Goal: Task Accomplishment & Management: Manage account settings

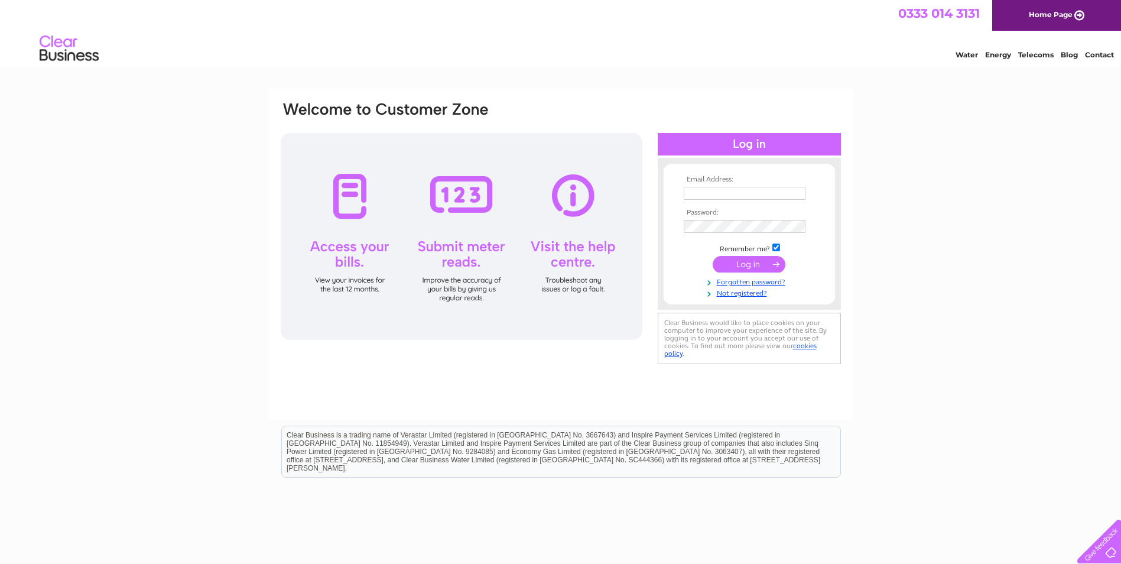
click at [711, 184] on td at bounding box center [749, 193] width 137 height 19
click at [722, 188] on input "text" at bounding box center [745, 194] width 123 height 14
click at [1064, 332] on div "Email Address: Password:" at bounding box center [560, 355] width 1121 height 533
click at [689, 189] on input "text" at bounding box center [745, 193] width 122 height 13
type input "davidbishop@onmail.com"
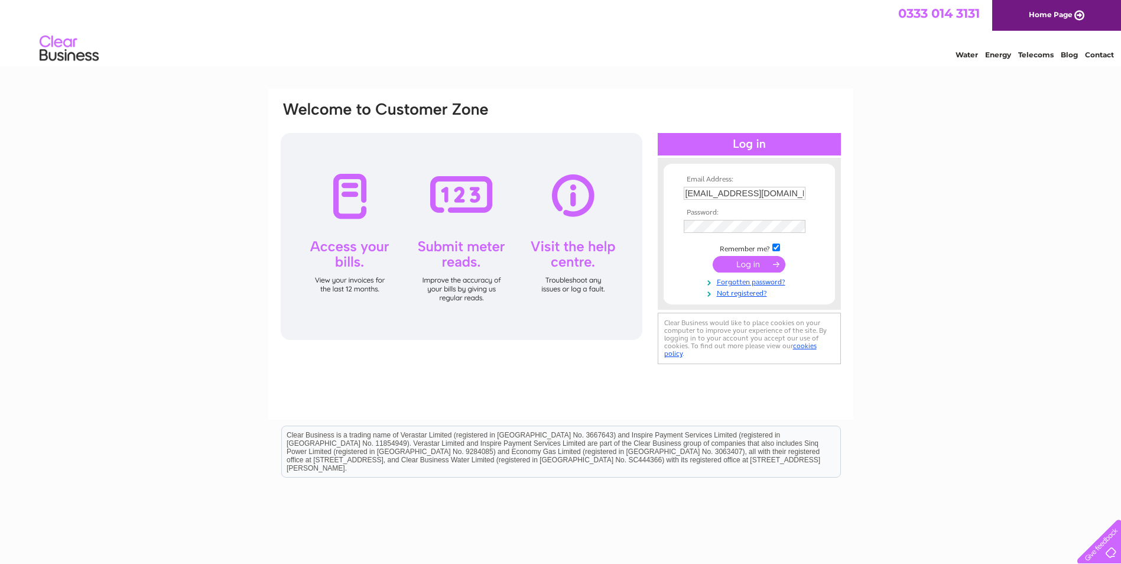
click at [760, 264] on input "submit" at bounding box center [749, 264] width 73 height 17
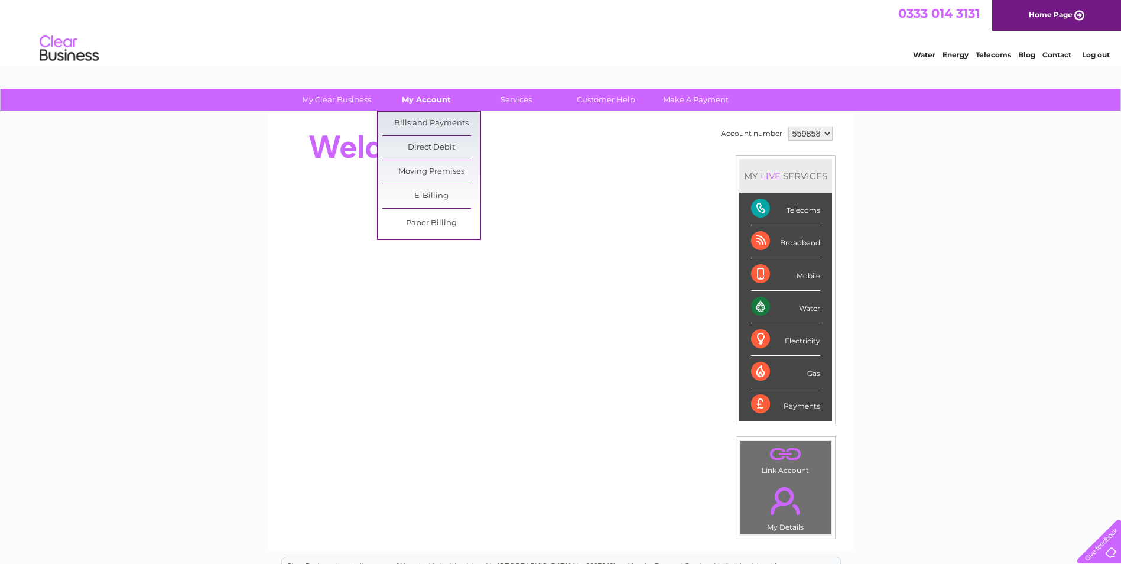
click at [417, 102] on link "My Account" at bounding box center [427, 100] width 98 height 22
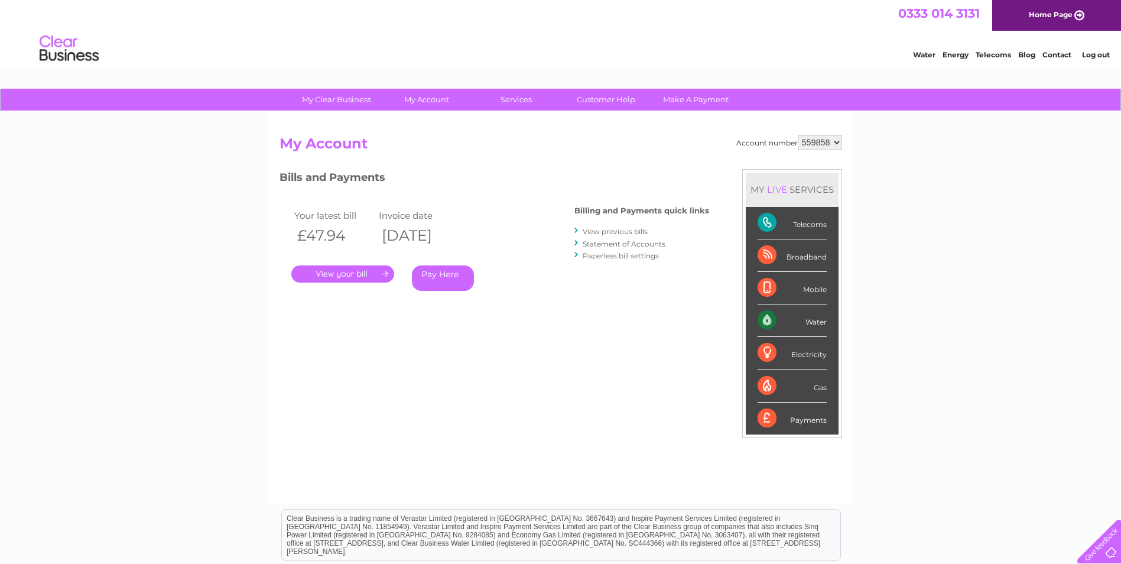
click at [364, 277] on link "." at bounding box center [342, 273] width 103 height 17
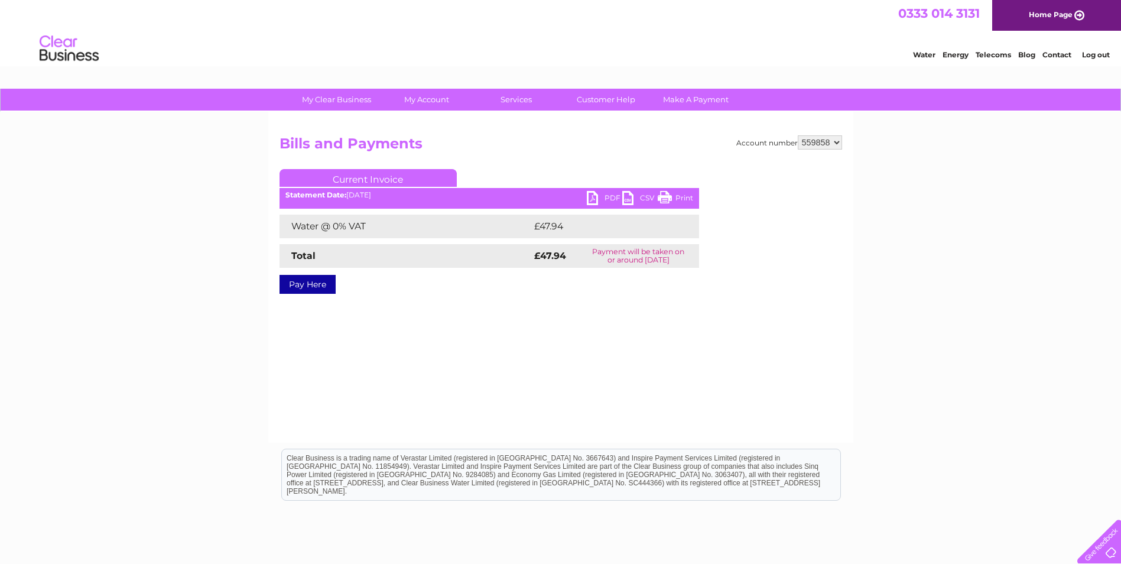
click at [592, 201] on link "PDF" at bounding box center [604, 199] width 35 height 17
